Goal: Task Accomplishment & Management: Manage account settings

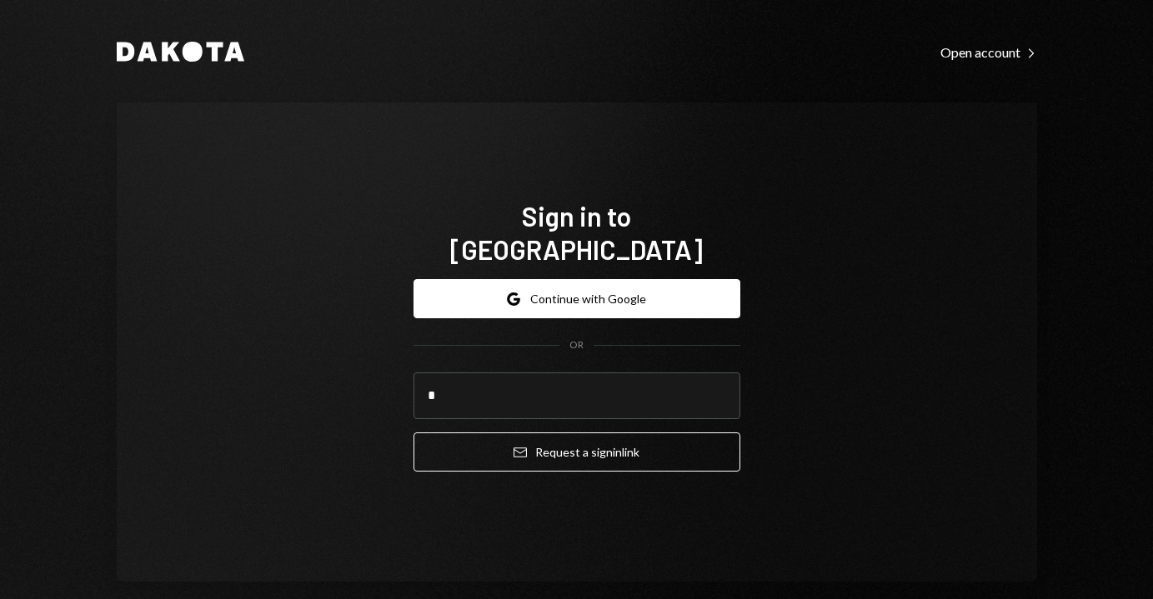
type input "**********"
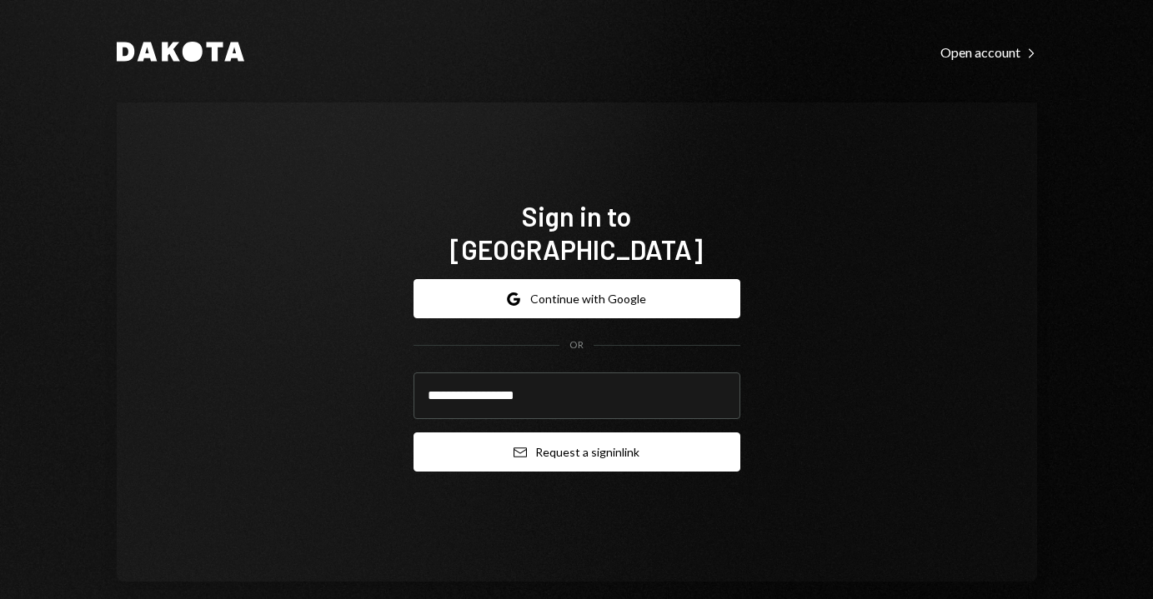
click at [592, 439] on button "Email Request a sign in link" at bounding box center [577, 452] width 327 height 39
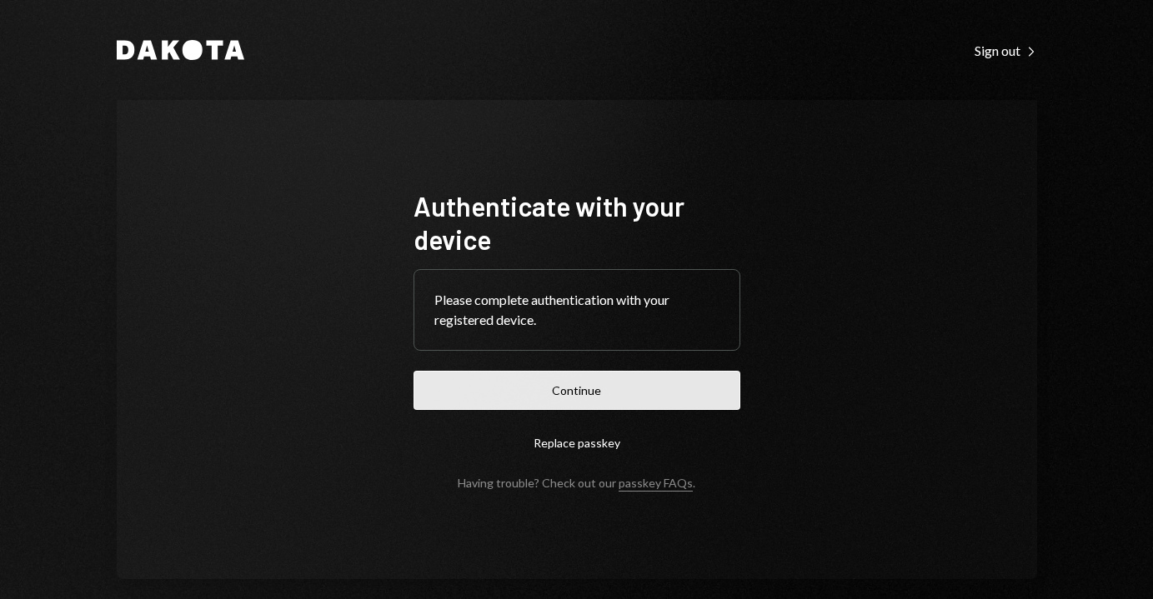
click at [614, 395] on button "Continue" at bounding box center [577, 390] width 327 height 39
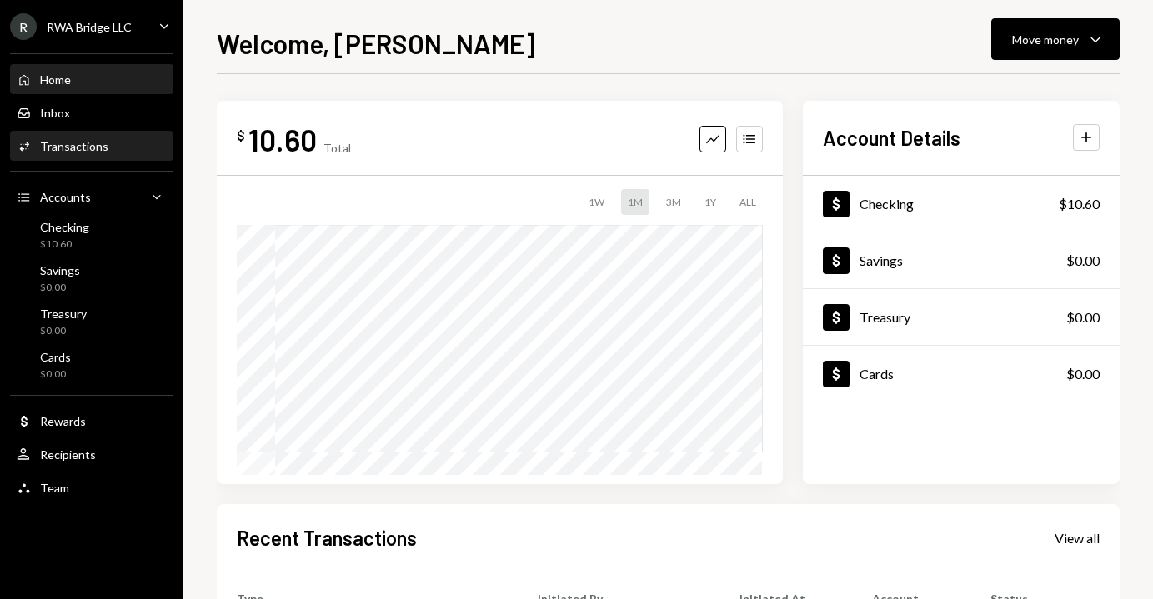
click at [112, 148] on div "Activities Transactions" at bounding box center [92, 146] width 150 height 15
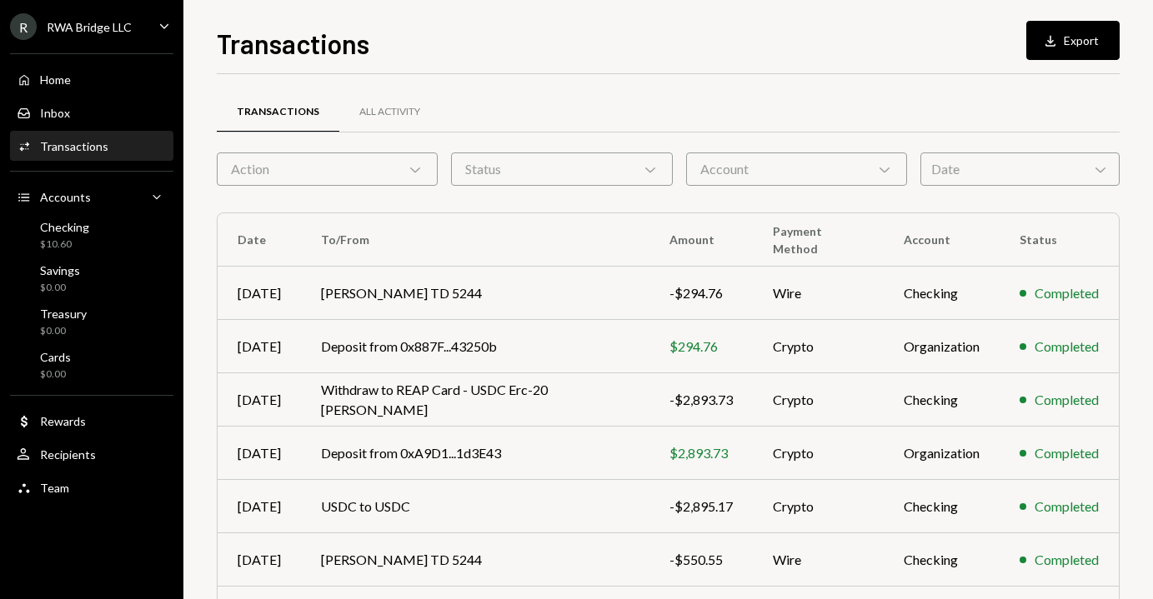
click at [108, 60] on div "Home Home Inbox Inbox Activities Transactions Accounts Accounts Caret Down Chec…" at bounding box center [91, 274] width 183 height 463
click at [103, 77] on div "Home Home" at bounding box center [92, 80] width 150 height 15
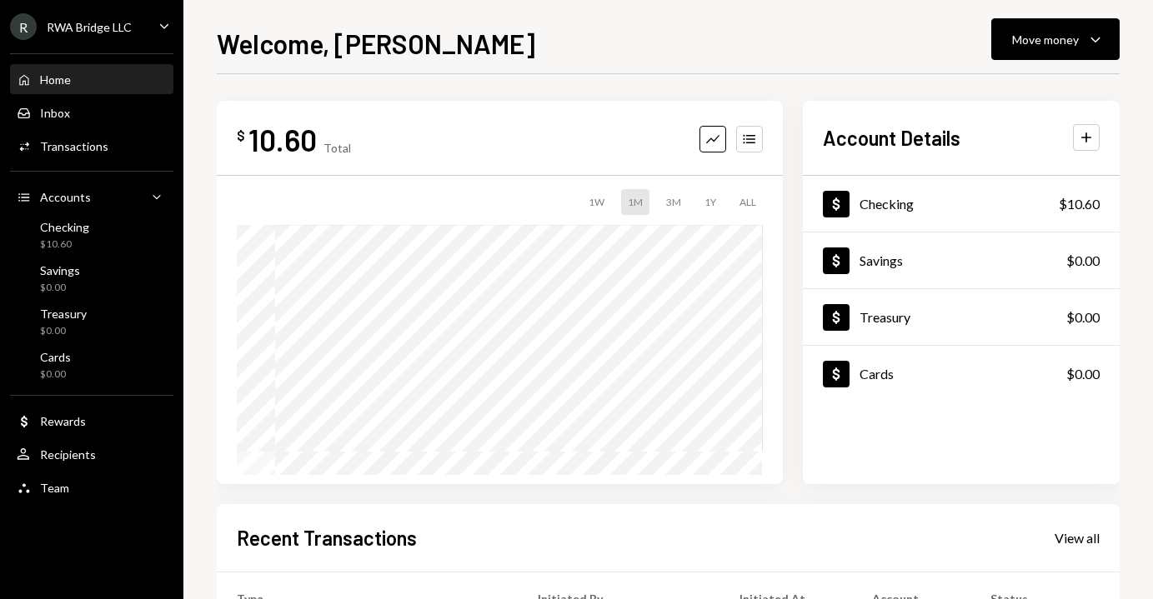
click at [103, 77] on div "Home Home" at bounding box center [92, 80] width 150 height 15
click at [112, 155] on div "Activities Transactions" at bounding box center [92, 147] width 150 height 28
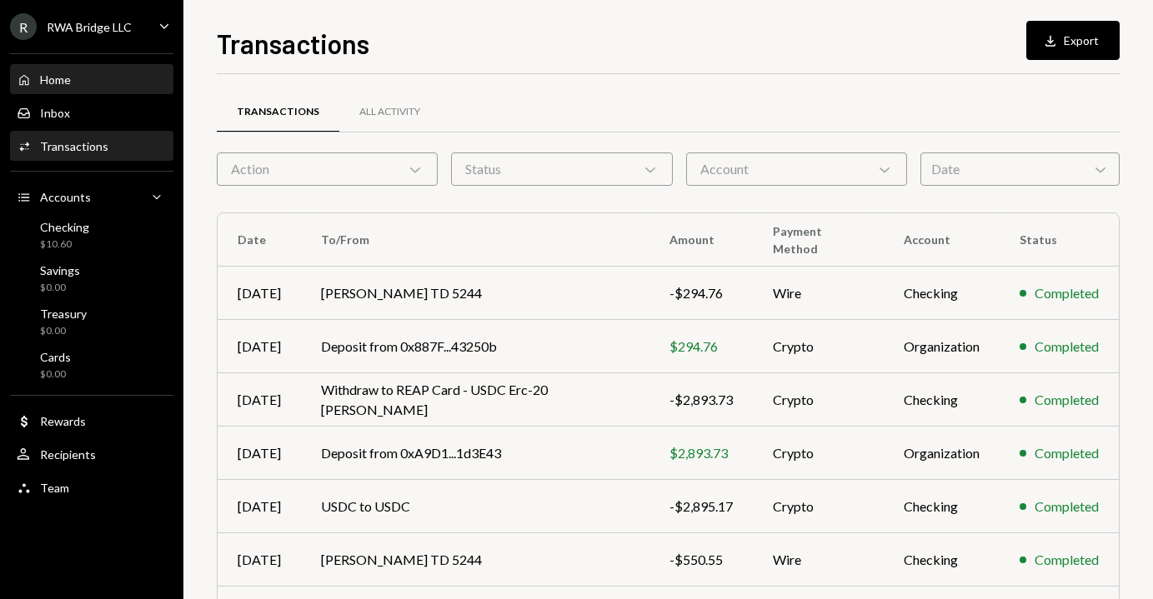
click at [100, 82] on div "Home Home" at bounding box center [92, 80] width 150 height 15
